Goal: Task Accomplishment & Management: Use online tool/utility

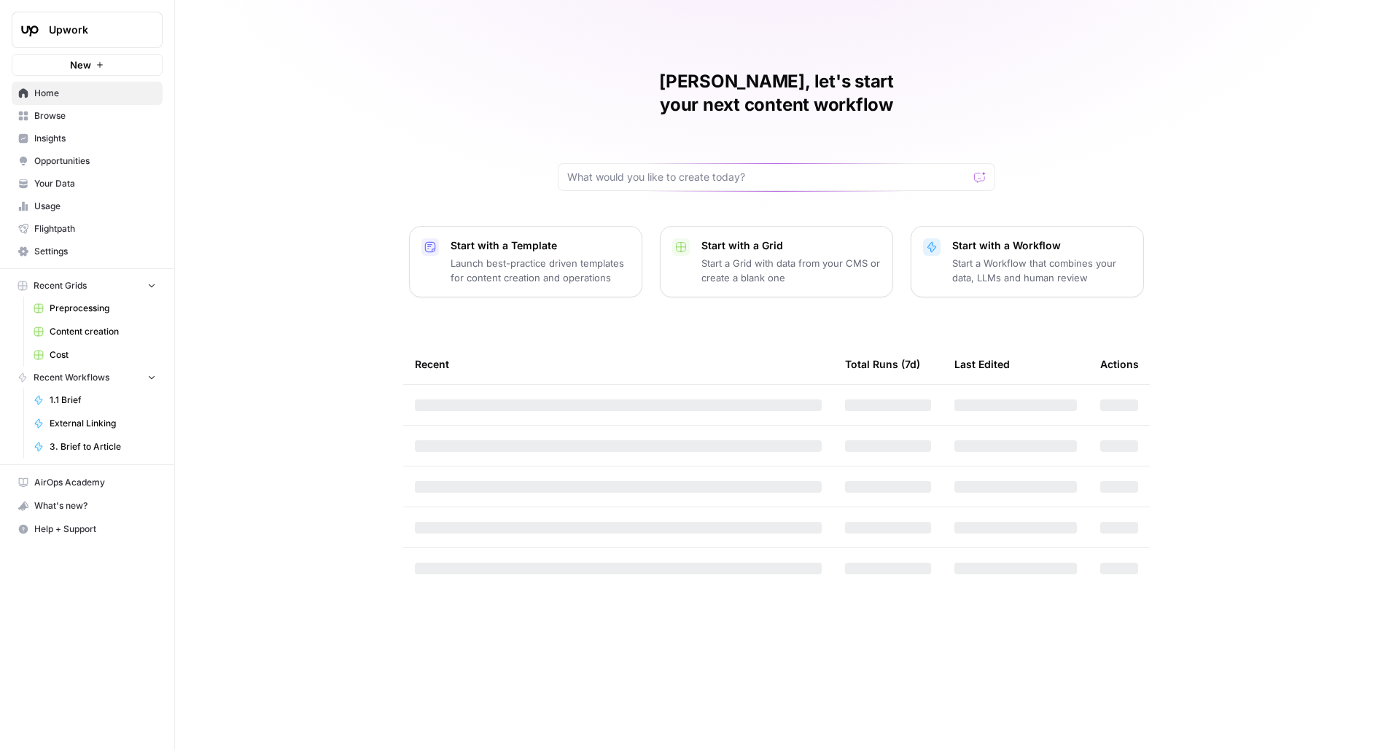
click at [145, 61] on button "New" at bounding box center [87, 65] width 151 height 22
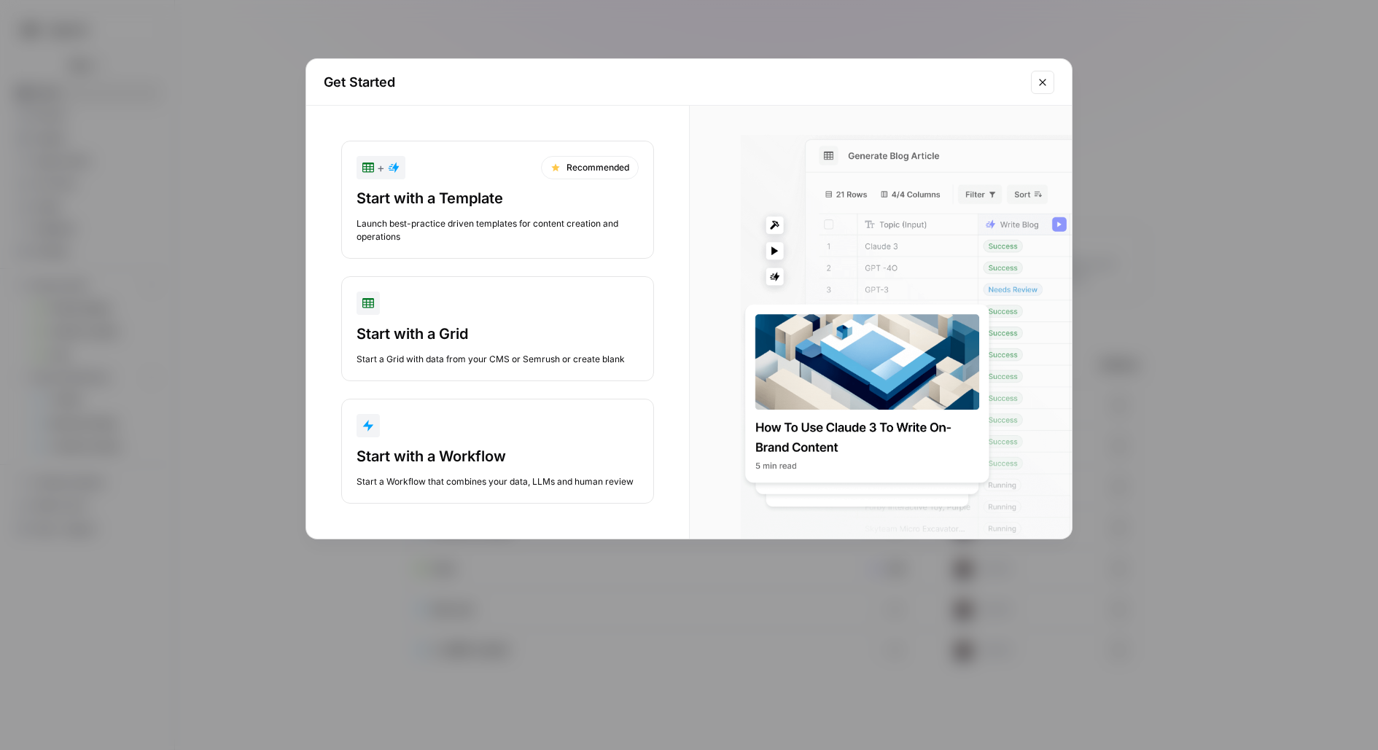
click at [500, 392] on div "+ Recommended Start with a Template Launch best-practice driven templates for c…" at bounding box center [497, 322] width 383 height 433
click at [500, 415] on div "button" at bounding box center [498, 425] width 282 height 23
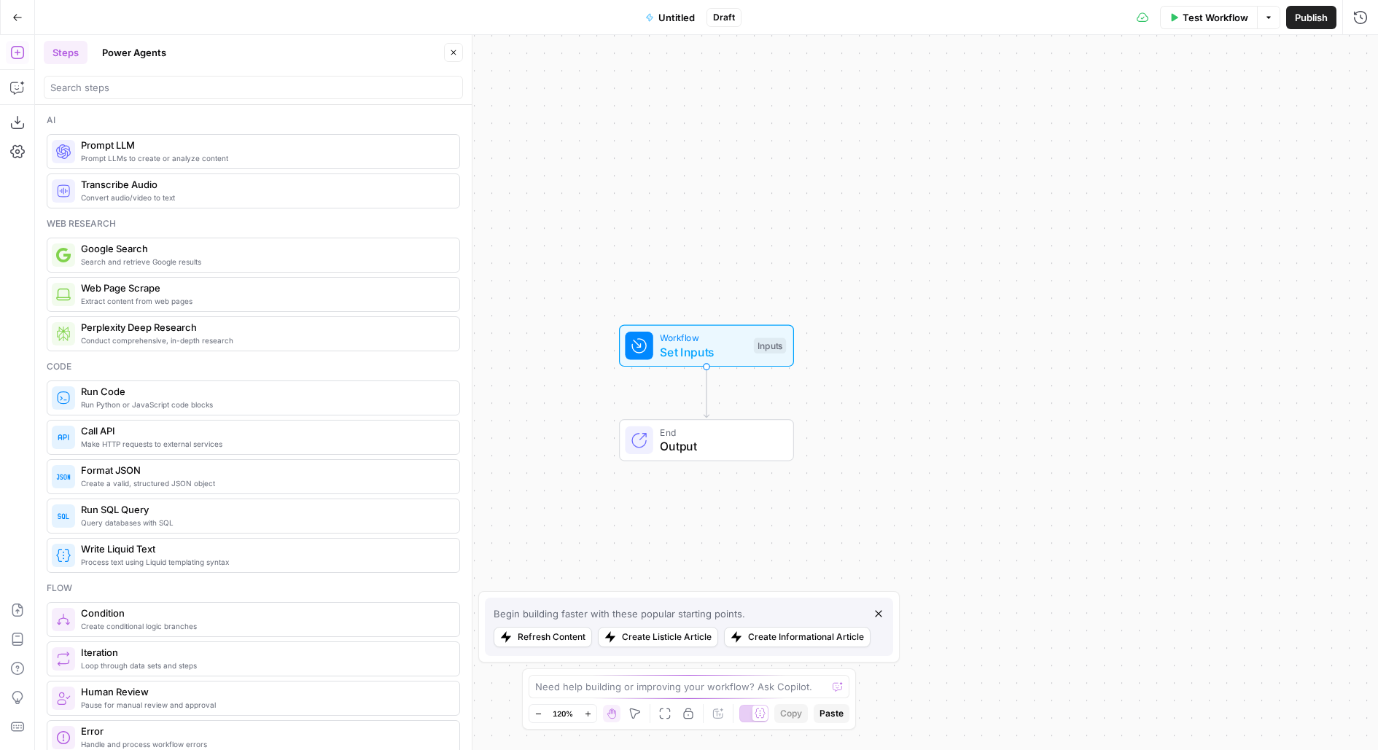
click at [128, 55] on button "Power Agents" at bounding box center [134, 52] width 82 height 23
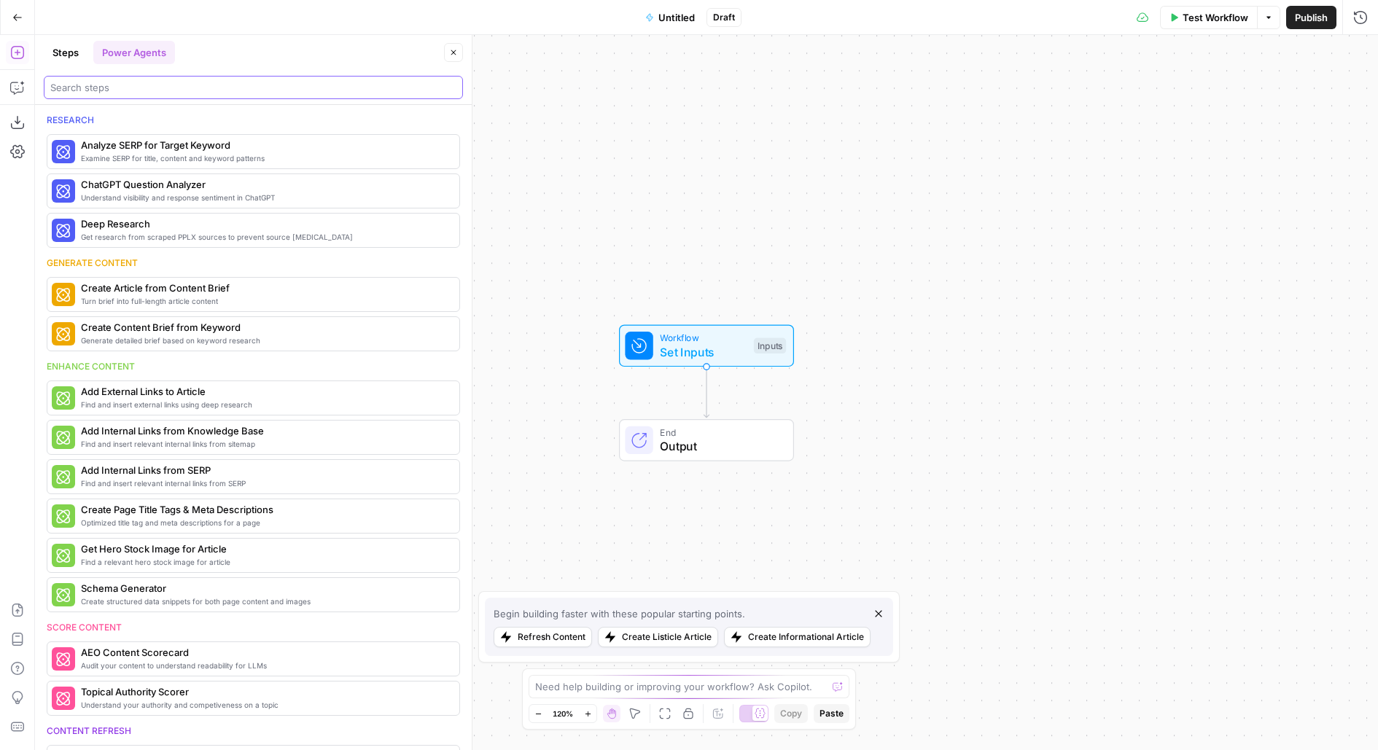
click at [131, 90] on input "search" at bounding box center [253, 87] width 406 height 15
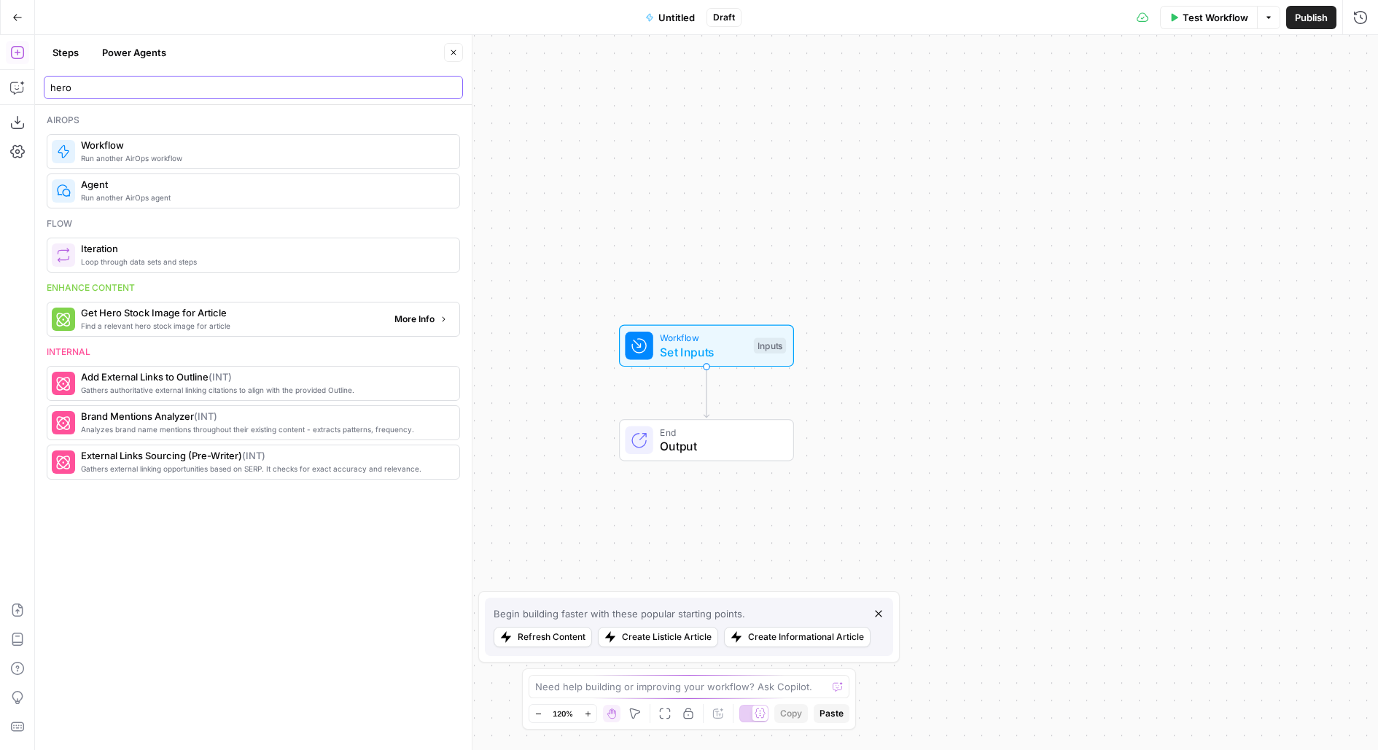
type input "hero"
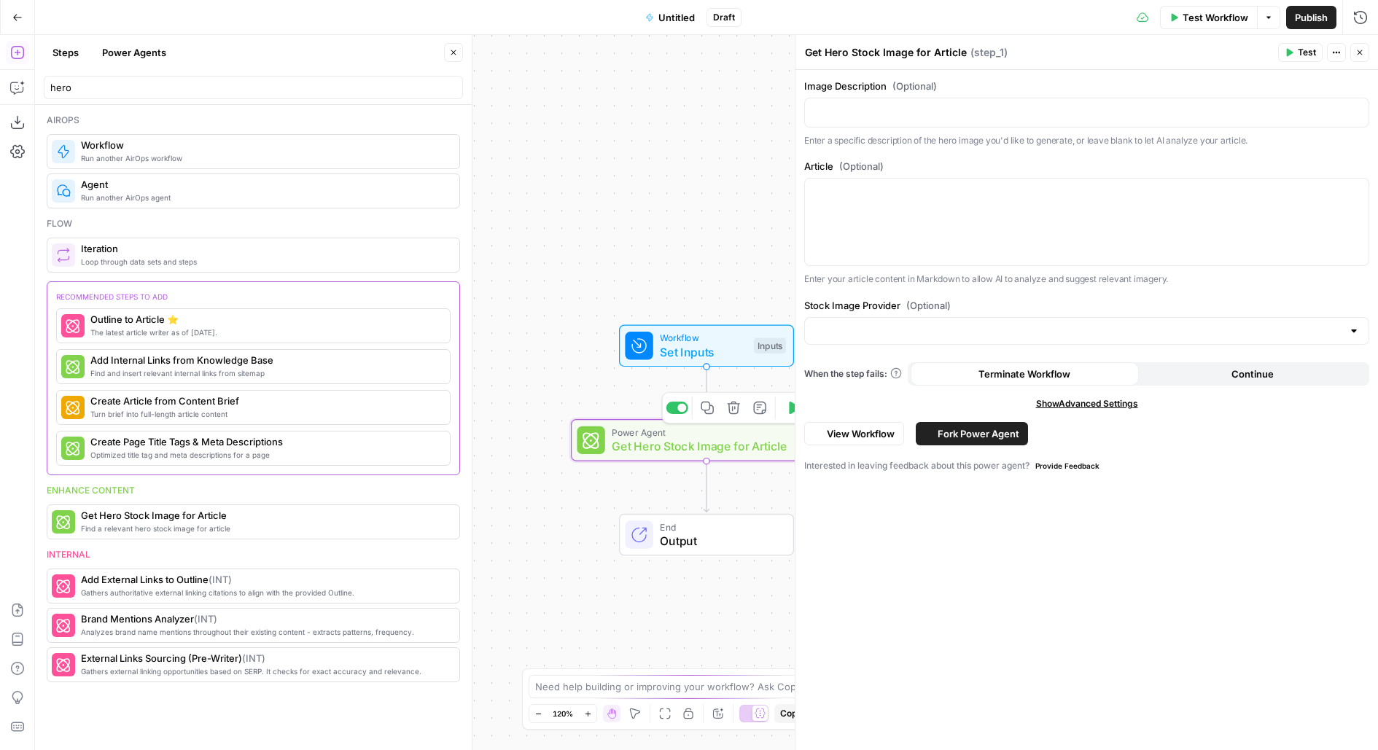
click at [635, 446] on span "Get Hero Stock Image for Article" at bounding box center [704, 445] width 184 height 17
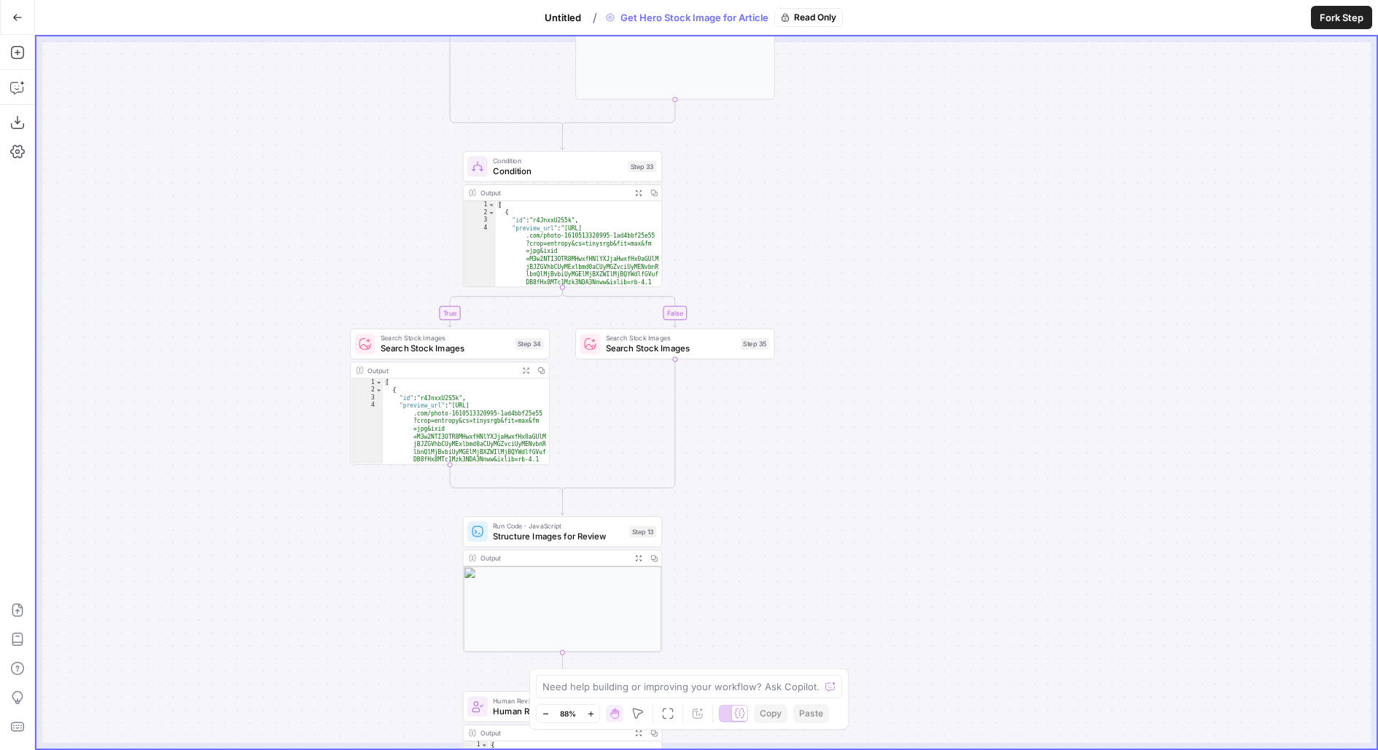
click at [404, 350] on span "Search Stock Images" at bounding box center [445, 348] width 129 height 13
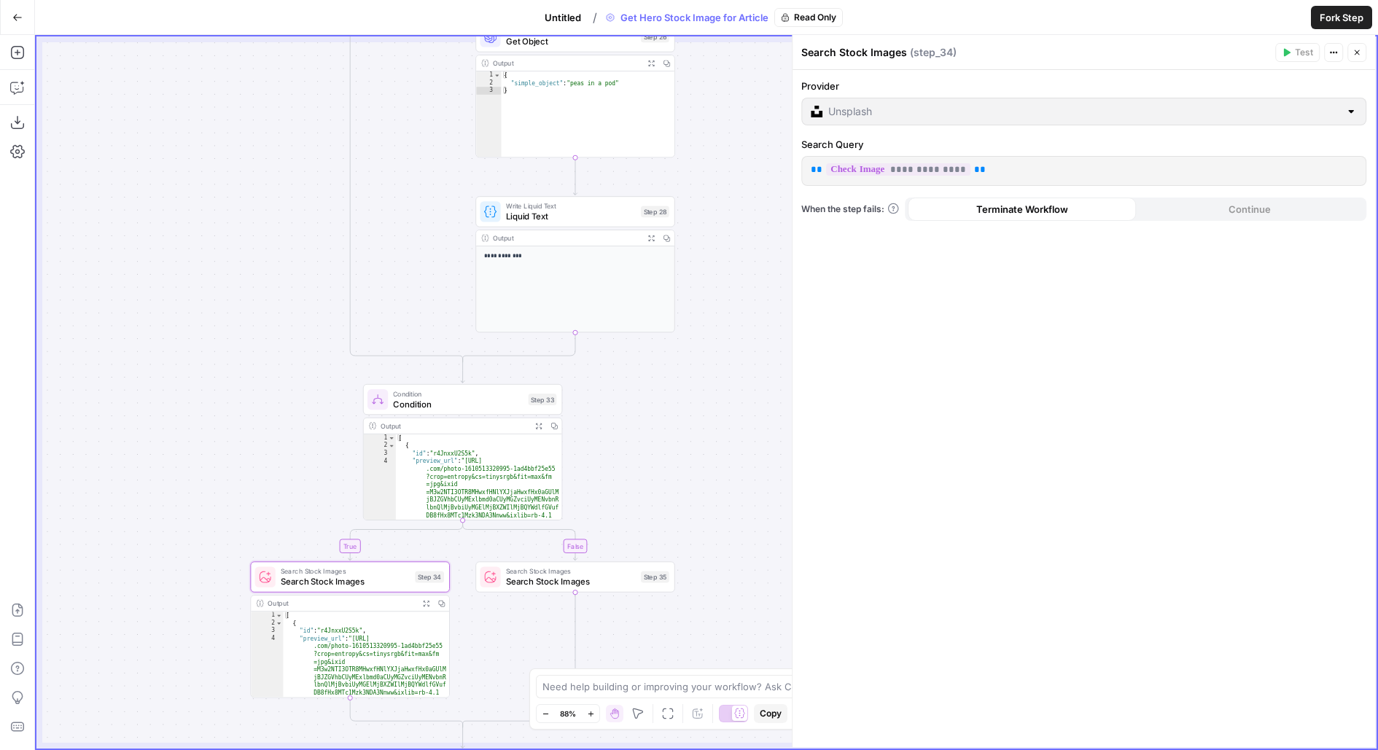
drag, startPoint x: 692, startPoint y: 443, endPoint x: 691, endPoint y: 188, distance: 254.5
click at [691, 188] on div "**********" at bounding box center [706, 392] width 1340 height 712
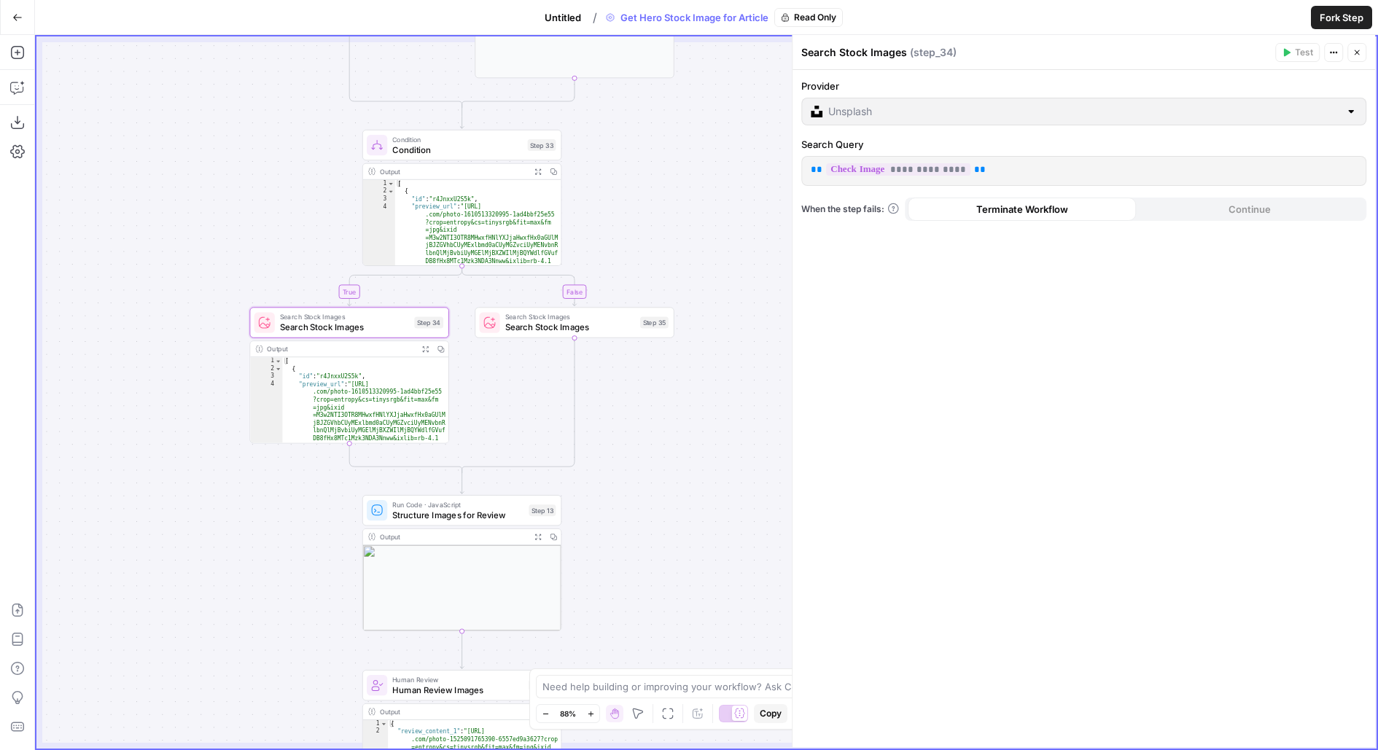
click at [631, 319] on span "Search Stock Images" at bounding box center [570, 317] width 130 height 10
drag, startPoint x: 651, startPoint y: 482, endPoint x: 649, endPoint y: 214, distance: 267.6
click at [650, 214] on div "**********" at bounding box center [706, 392] width 1340 height 712
